Goal: Check status

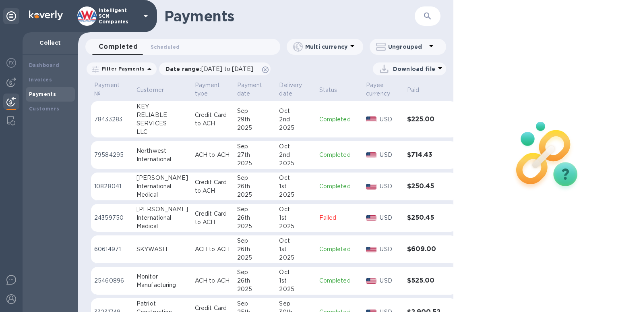
scroll to position [269, 0]
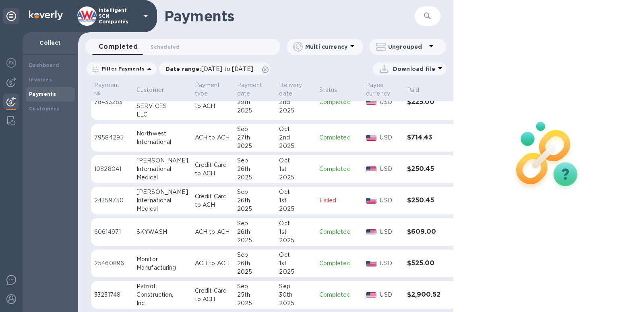
drag, startPoint x: 450, startPoint y: 233, endPoint x: 446, endPoint y: 265, distance: 32.9
click at [449, 255] on div "Payment № Customer Payment type Payment date Delivery date Status Payee currenc…" at bounding box center [265, 196] width 375 height 232
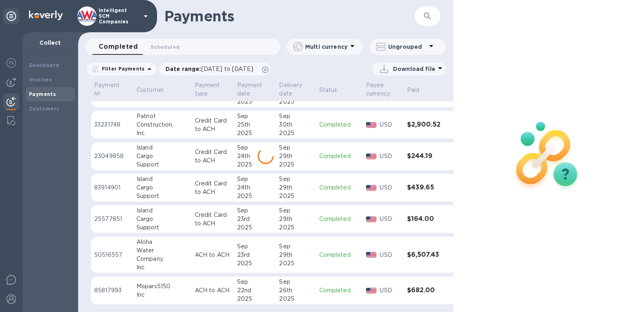
scroll to position [439, 0]
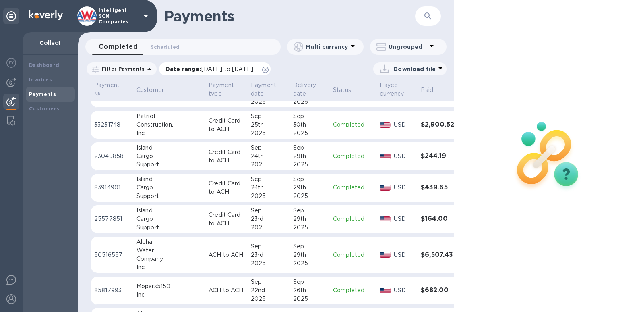
click at [253, 71] on span "[DATE] to [DATE]" at bounding box center [227, 69] width 52 height 6
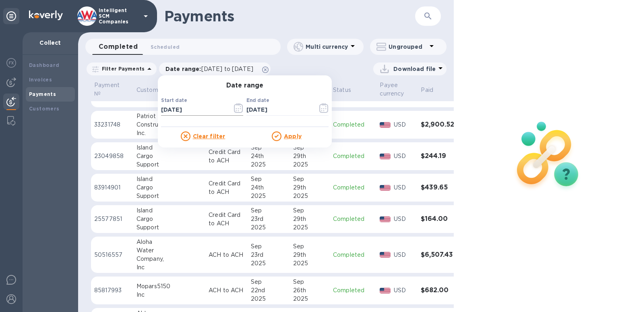
click at [239, 110] on icon "button" at bounding box center [238, 108] width 9 height 10
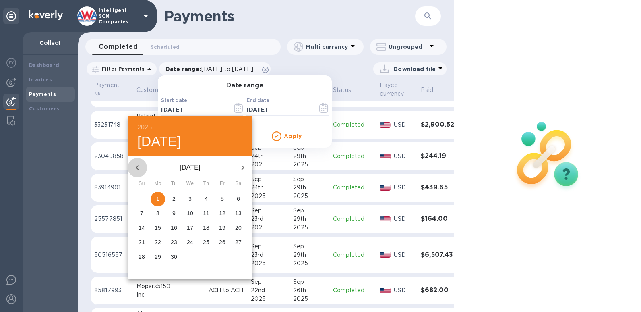
click at [141, 168] on icon "button" at bounding box center [138, 168] width 10 height 10
click at [241, 167] on icon "button" at bounding box center [243, 168] width 10 height 10
click at [159, 210] on span "8" at bounding box center [158, 213] width 14 height 8
type input "[DATE]"
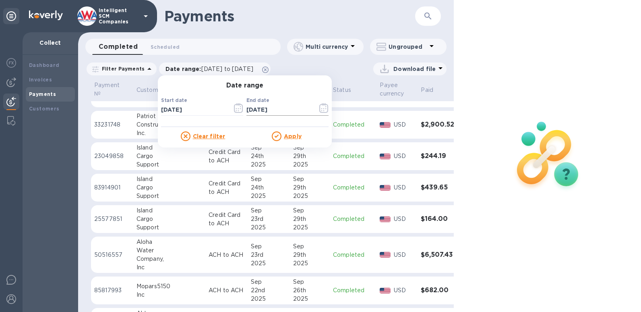
click at [321, 109] on icon "button" at bounding box center [321, 108] width 1 height 1
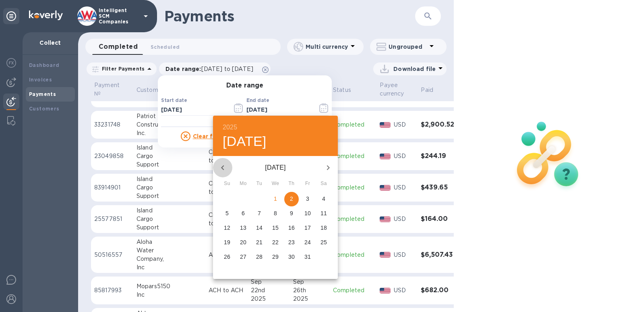
click at [224, 167] on icon "button" at bounding box center [223, 168] width 10 height 10
click at [306, 211] on p "12" at bounding box center [307, 213] width 6 height 8
type input "[DATE]"
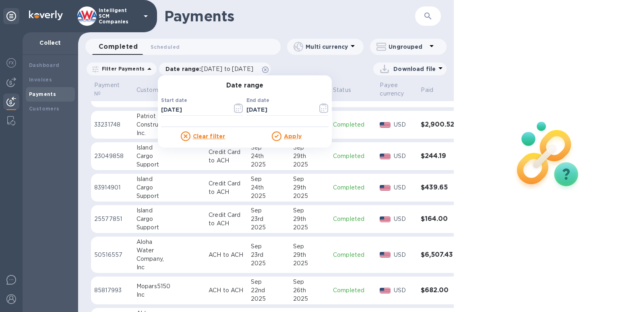
click at [284, 134] on u "Apply" at bounding box center [293, 136] width 18 height 6
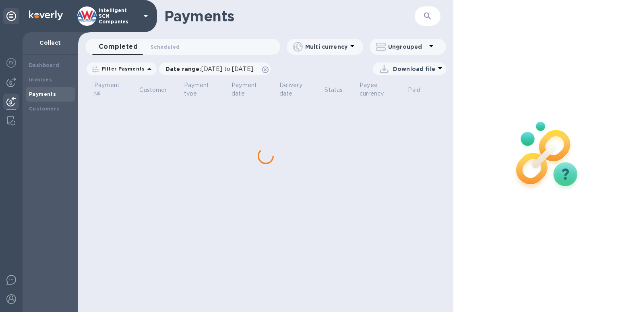
scroll to position [0, 0]
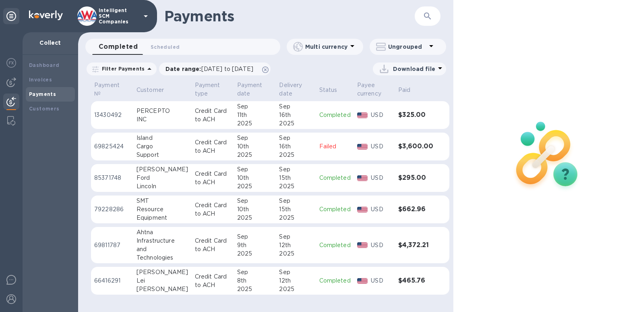
click at [325, 67] on div "Download file" at bounding box center [360, 68] width 171 height 13
